Goal: Task Accomplishment & Management: Use online tool/utility

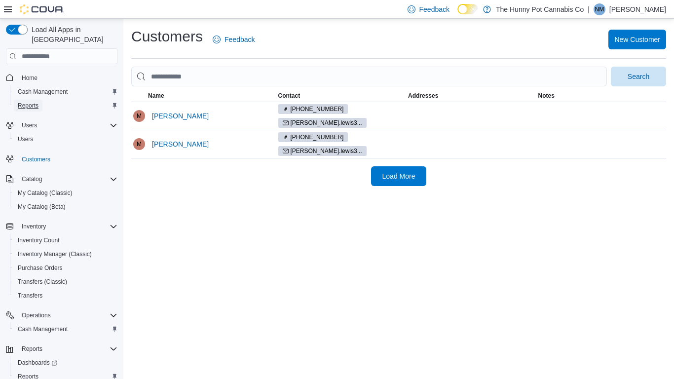
click at [36, 102] on span "Reports" at bounding box center [28, 106] width 21 height 8
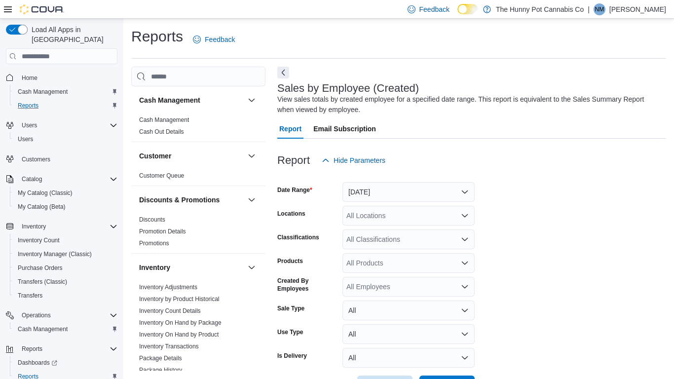
scroll to position [33, 0]
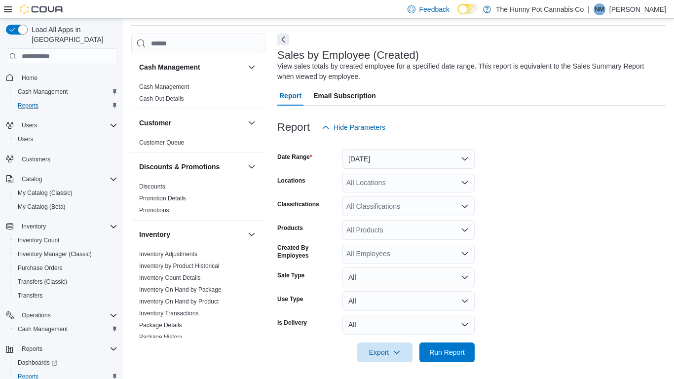
click at [388, 173] on div "All Locations" at bounding box center [408, 183] width 132 height 20
click at [399, 167] on button "Yesterday" at bounding box center [408, 159] width 132 height 20
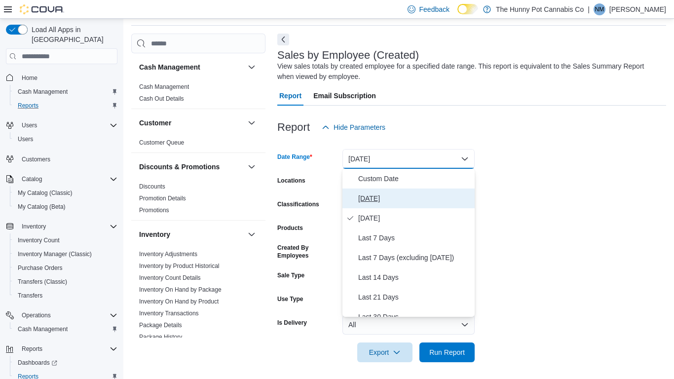
click at [385, 204] on span "[DATE]" at bounding box center [414, 198] width 112 height 12
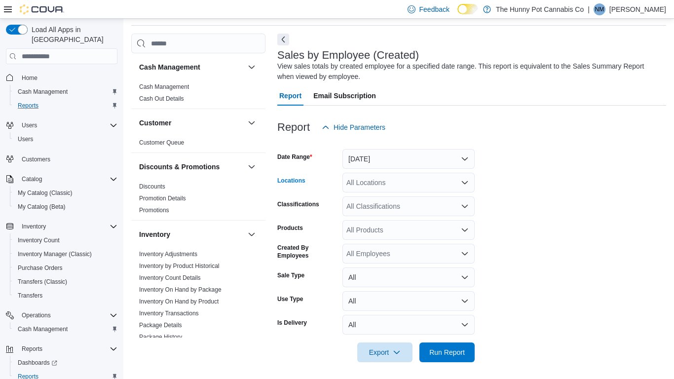
click at [378, 188] on div "All Locations" at bounding box center [408, 183] width 132 height 20
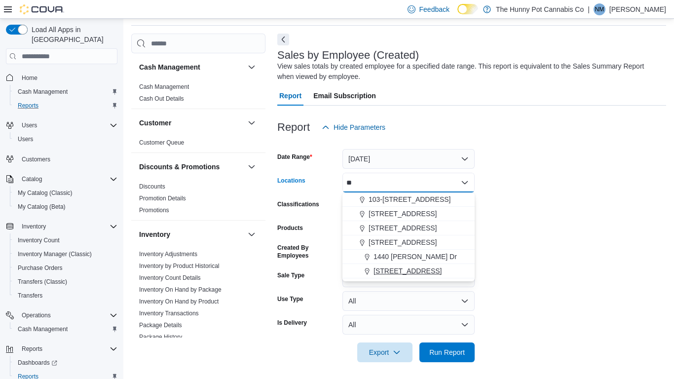
type input "**"
click at [409, 273] on span "[STREET_ADDRESS]" at bounding box center [407, 271] width 68 height 10
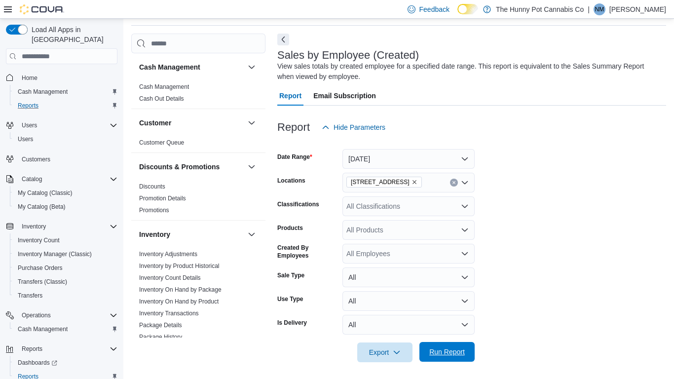
click at [441, 347] on span "Run Report" at bounding box center [446, 352] width 43 height 20
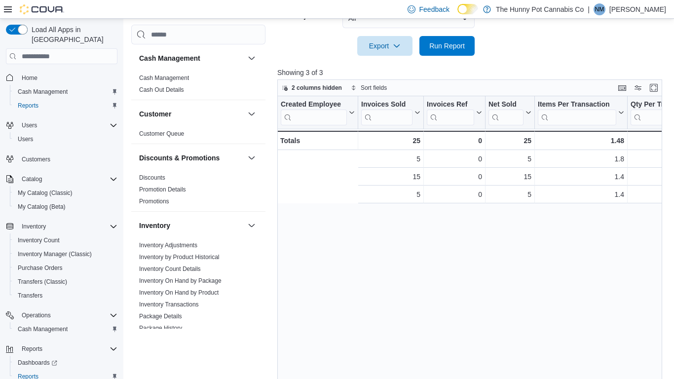
scroll to position [0, 156]
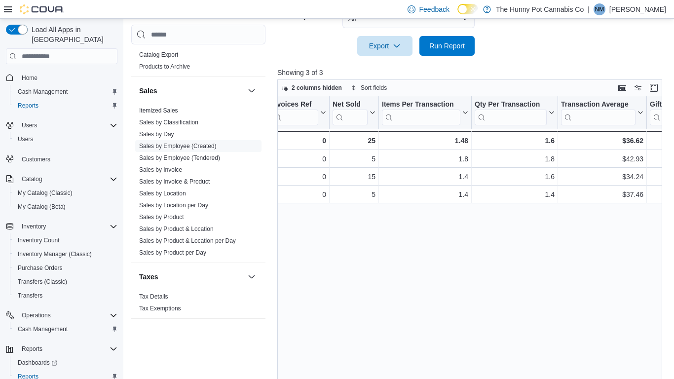
click at [294, 53] on div "Export Run Report" at bounding box center [375, 46] width 197 height 20
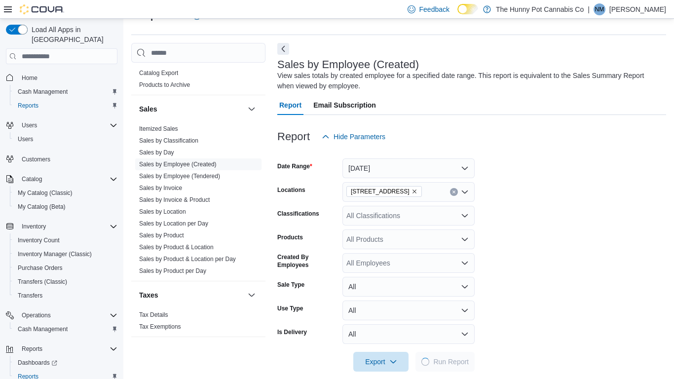
scroll to position [33, 0]
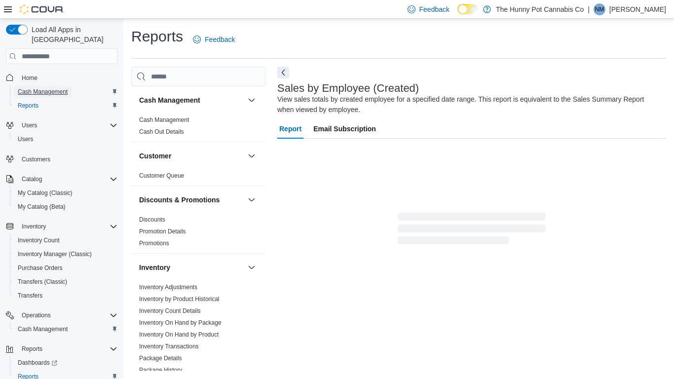
click at [42, 88] on span "Cash Management" at bounding box center [43, 92] width 50 height 8
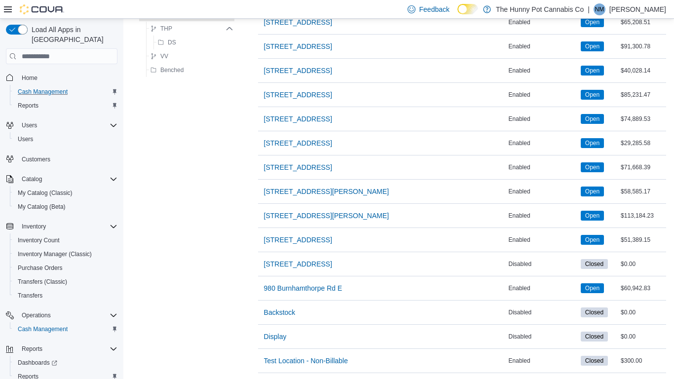
scroll to position [847, 0]
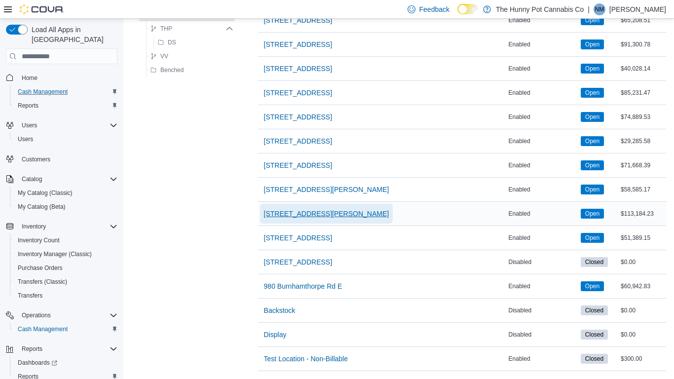
click at [313, 213] on span "659 Upper James St" at bounding box center [326, 214] width 125 height 10
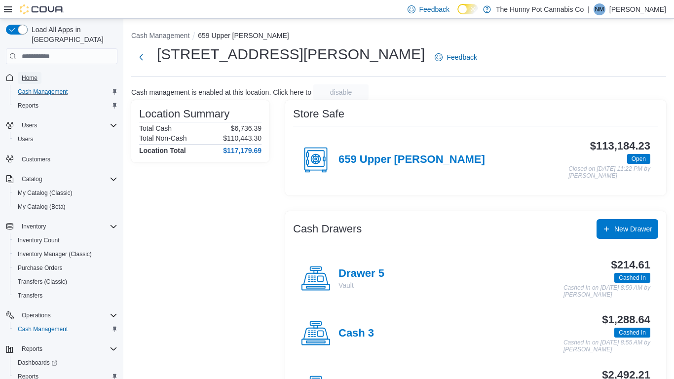
click at [27, 74] on span "Home" at bounding box center [30, 78] width 16 height 8
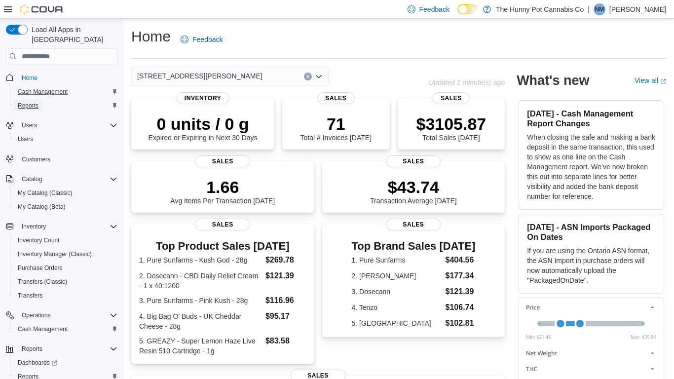
click at [33, 102] on span "Reports" at bounding box center [28, 106] width 21 height 8
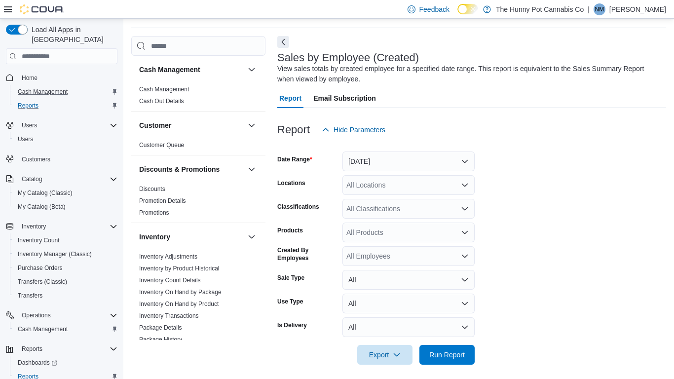
scroll to position [33, 0]
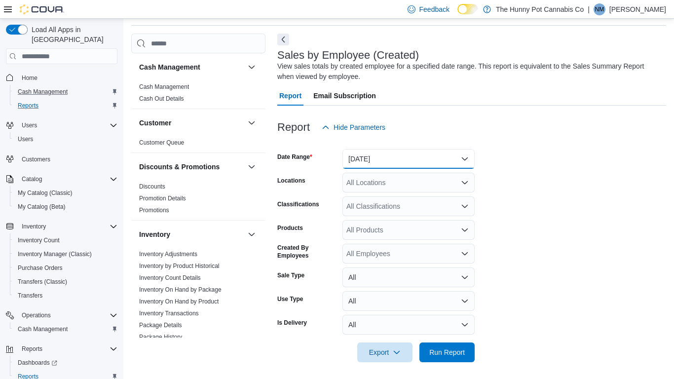
click at [397, 164] on button "Yesterday" at bounding box center [408, 159] width 132 height 20
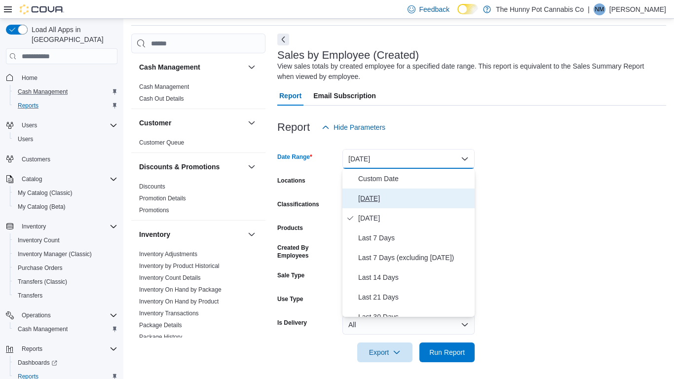
click at [377, 196] on span "[DATE]" at bounding box center [414, 198] width 112 height 12
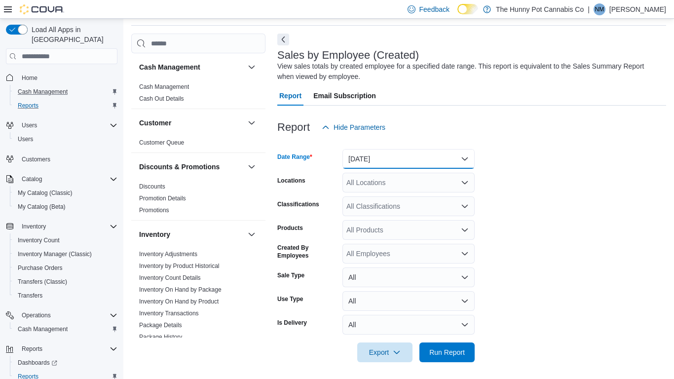
scroll to position [36, 0]
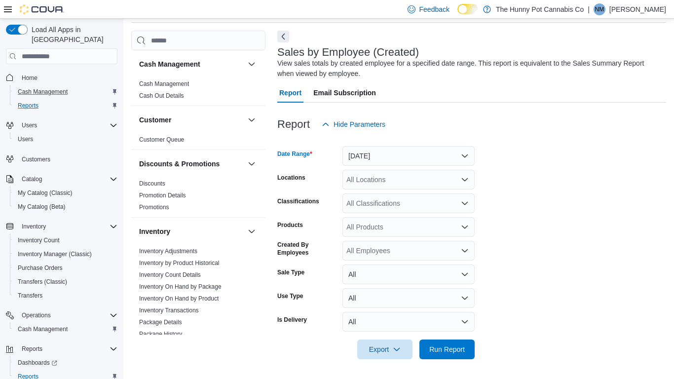
click at [364, 186] on div "All Locations" at bounding box center [408, 180] width 132 height 20
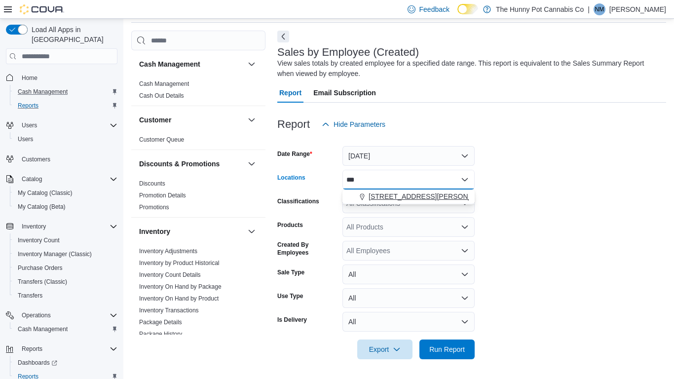
type input "***"
click at [411, 192] on span "659 Upper James St" at bounding box center [430, 196] width 125 height 10
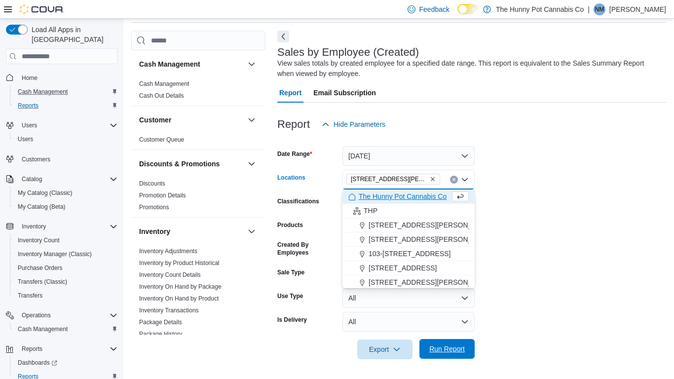
click at [458, 352] on span "Run Report" at bounding box center [447, 349] width 36 height 10
